Goal: Communication & Community: Answer question/provide support

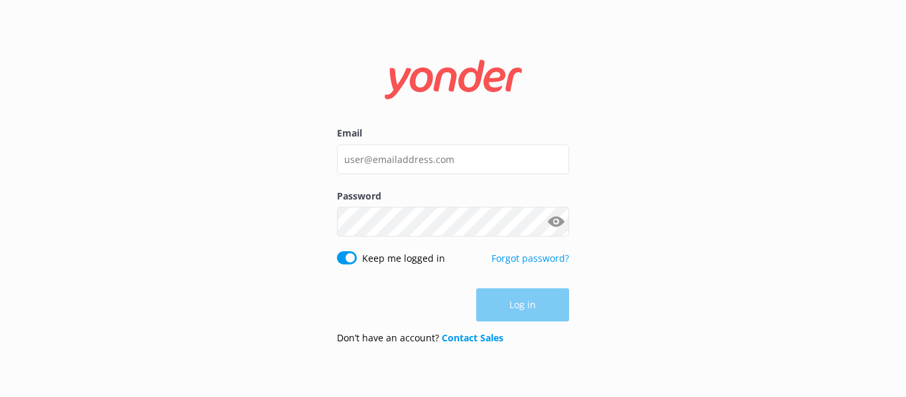
click at [361, 166] on input "Email" at bounding box center [453, 160] width 232 height 30
type input "[EMAIL_ADDRESS][DOMAIN_NAME]"
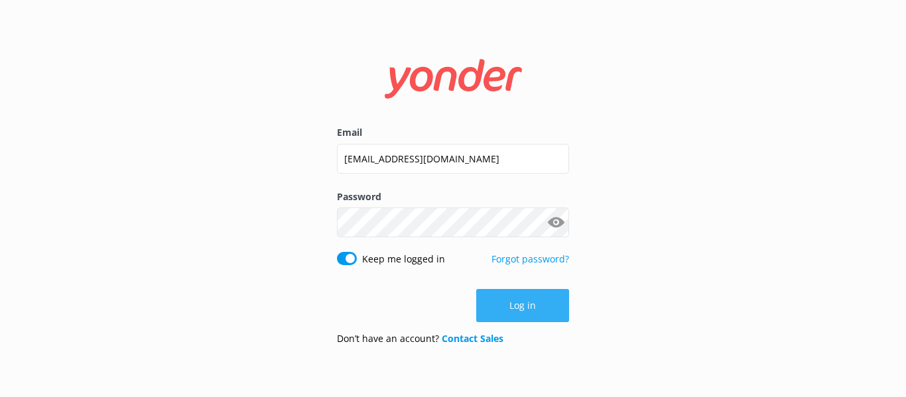
click at [515, 318] on button "Log in" at bounding box center [522, 305] width 93 height 33
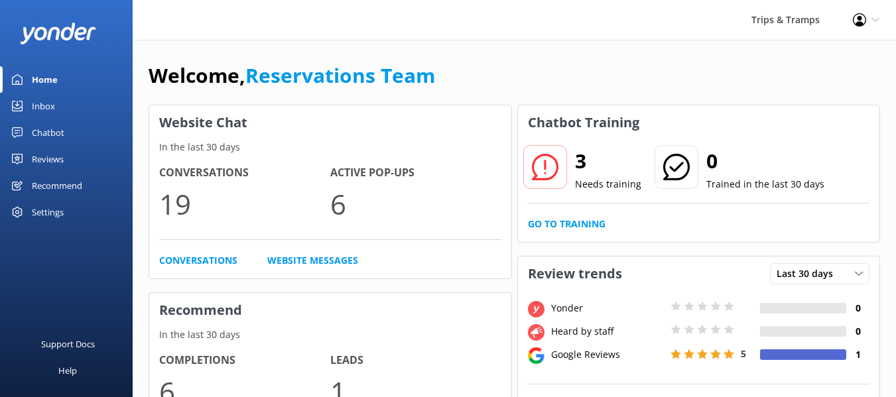
click at [56, 104] on link "Inbox" at bounding box center [66, 106] width 133 height 27
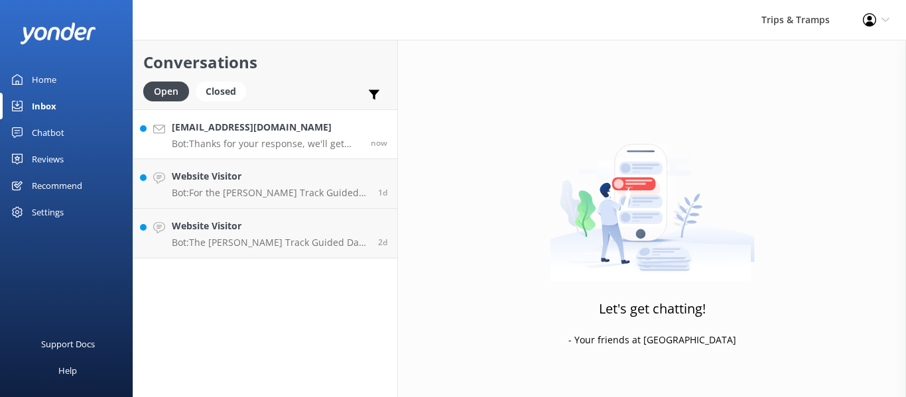
click at [200, 132] on h4 "[EMAIL_ADDRESS][DOMAIN_NAME]" at bounding box center [266, 127] width 189 height 15
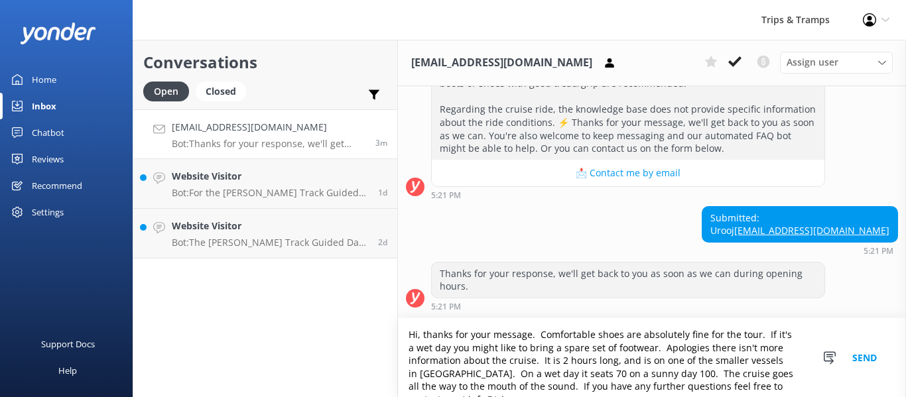
scroll to position [9, 0]
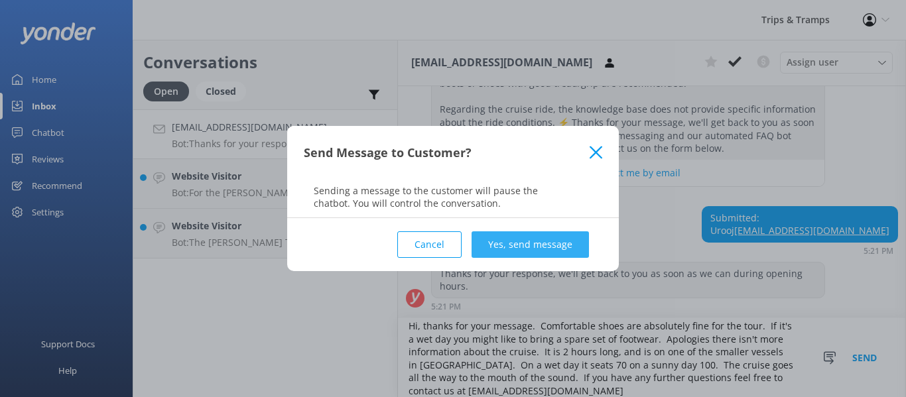
type textarea "Hi, thanks for your message. Comfortable shoes are absolutely fine for the tour…"
click at [482, 242] on button "Yes, send message" at bounding box center [530, 244] width 117 height 27
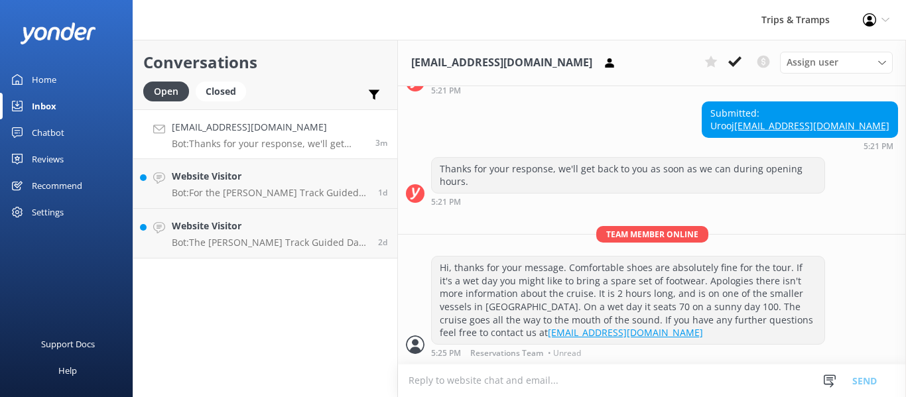
scroll to position [360, 0]
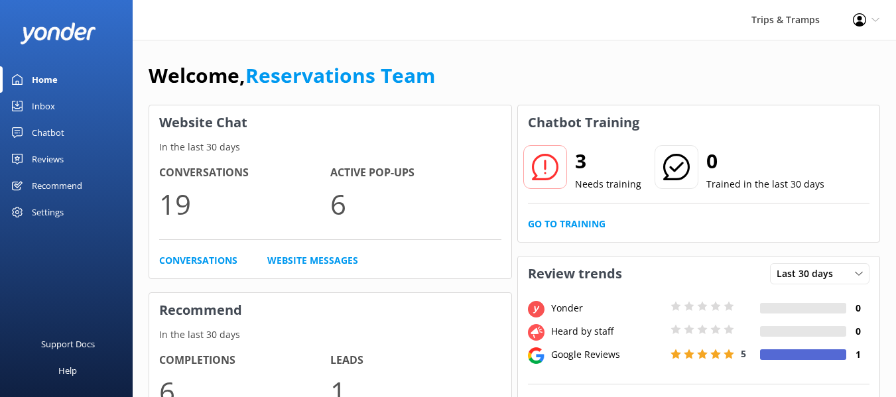
click at [46, 109] on div "Inbox" at bounding box center [43, 106] width 23 height 27
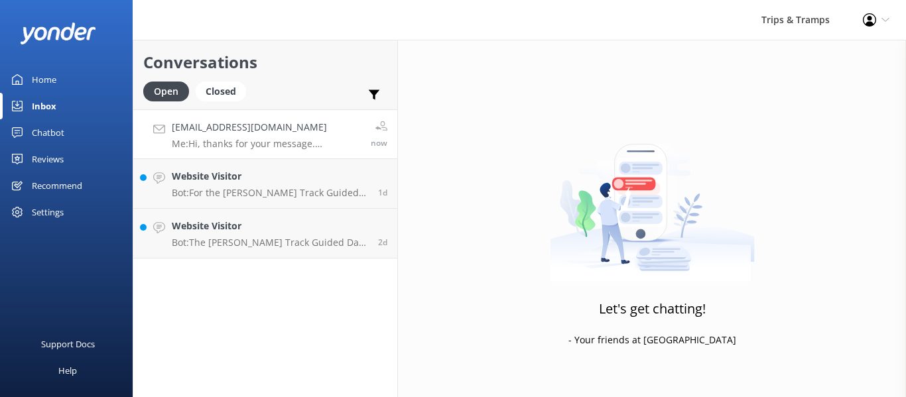
click at [220, 144] on p "Me: Hi, thanks for your message. Comfortable shoes are absolutely fine for the …" at bounding box center [266, 144] width 189 height 12
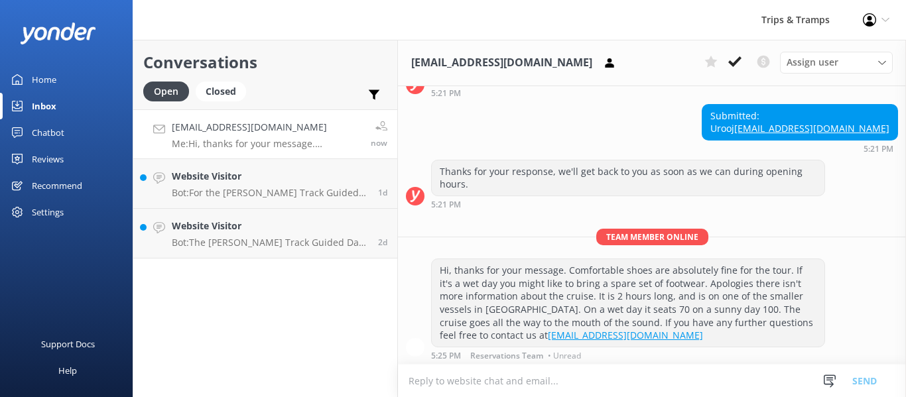
scroll to position [360, 0]
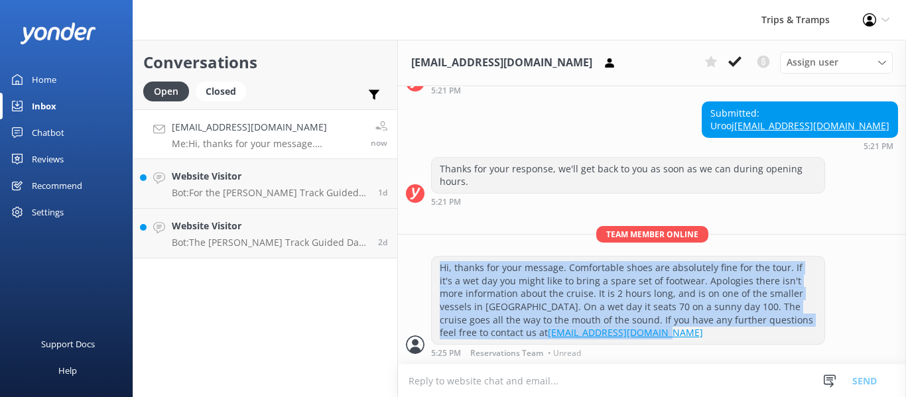
drag, startPoint x: 436, startPoint y: 264, endPoint x: 590, endPoint y: 339, distance: 170.6
click at [590, 339] on div "Hi, thanks for your message. Comfortable shoes are absolutely fine for the tour…" at bounding box center [628, 301] width 393 height 88
copy div "Hi, thanks for your message. Comfortable shoes are absolutely fine for the tour…"
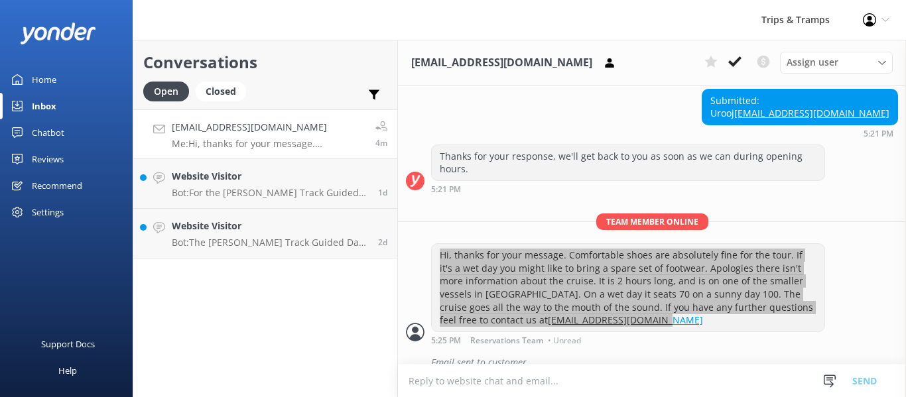
scroll to position [389, 0]
